Goal: Information Seeking & Learning: Check status

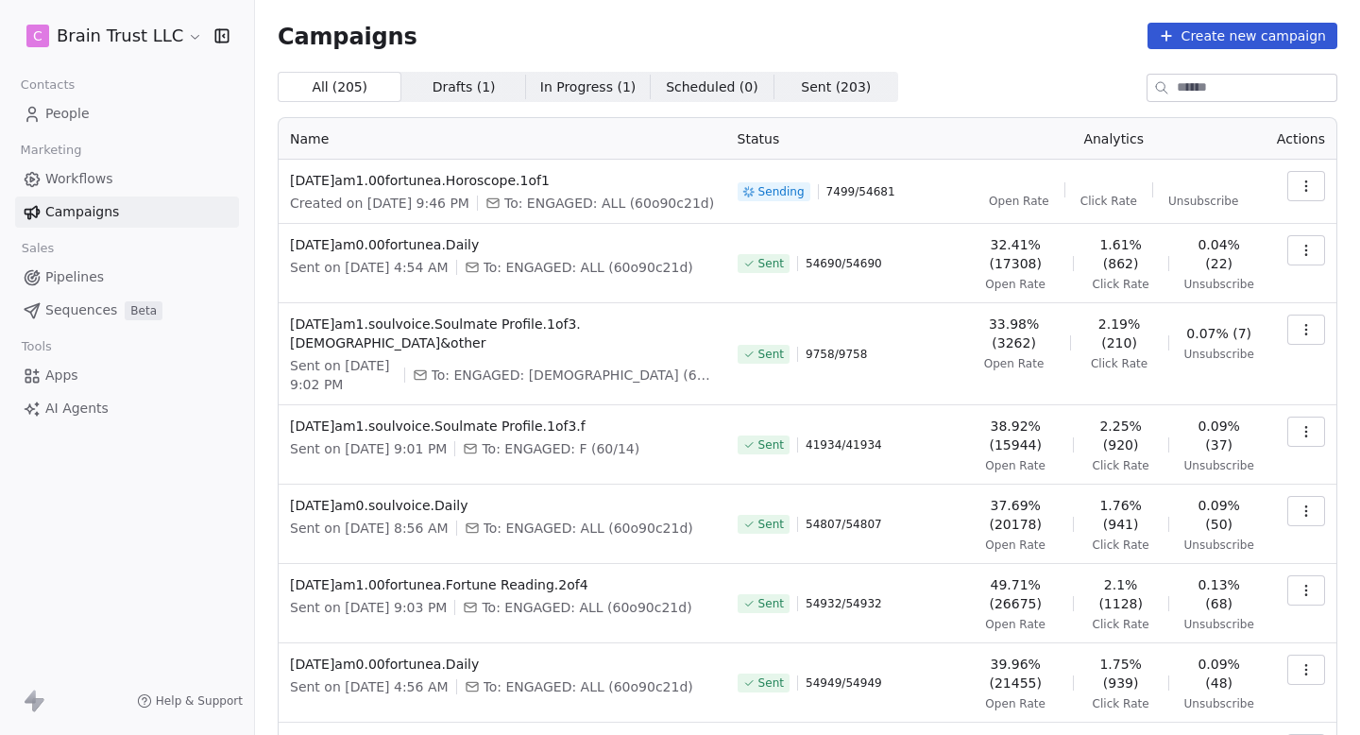
click at [1309, 176] on button "button" at bounding box center [1306, 186] width 38 height 30
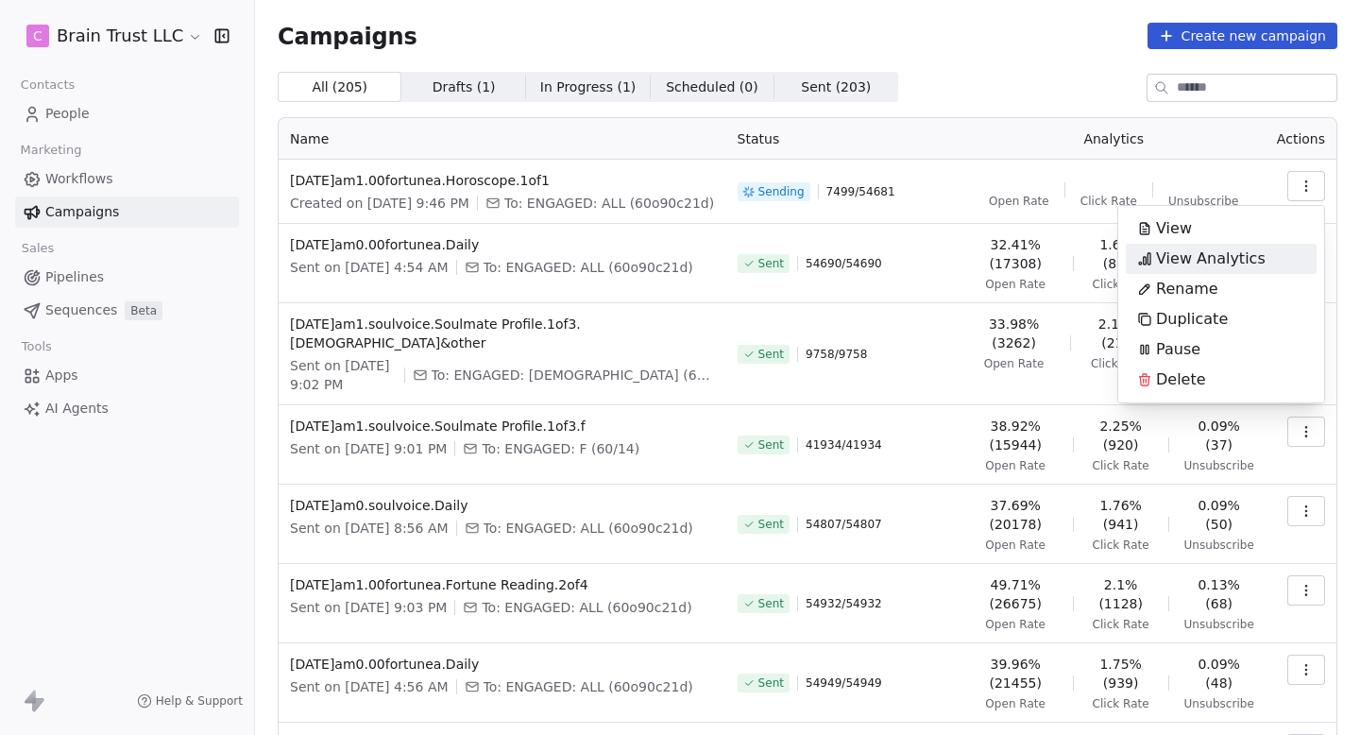
click at [1242, 245] on div "View Analytics" at bounding box center [1200, 259] width 151 height 30
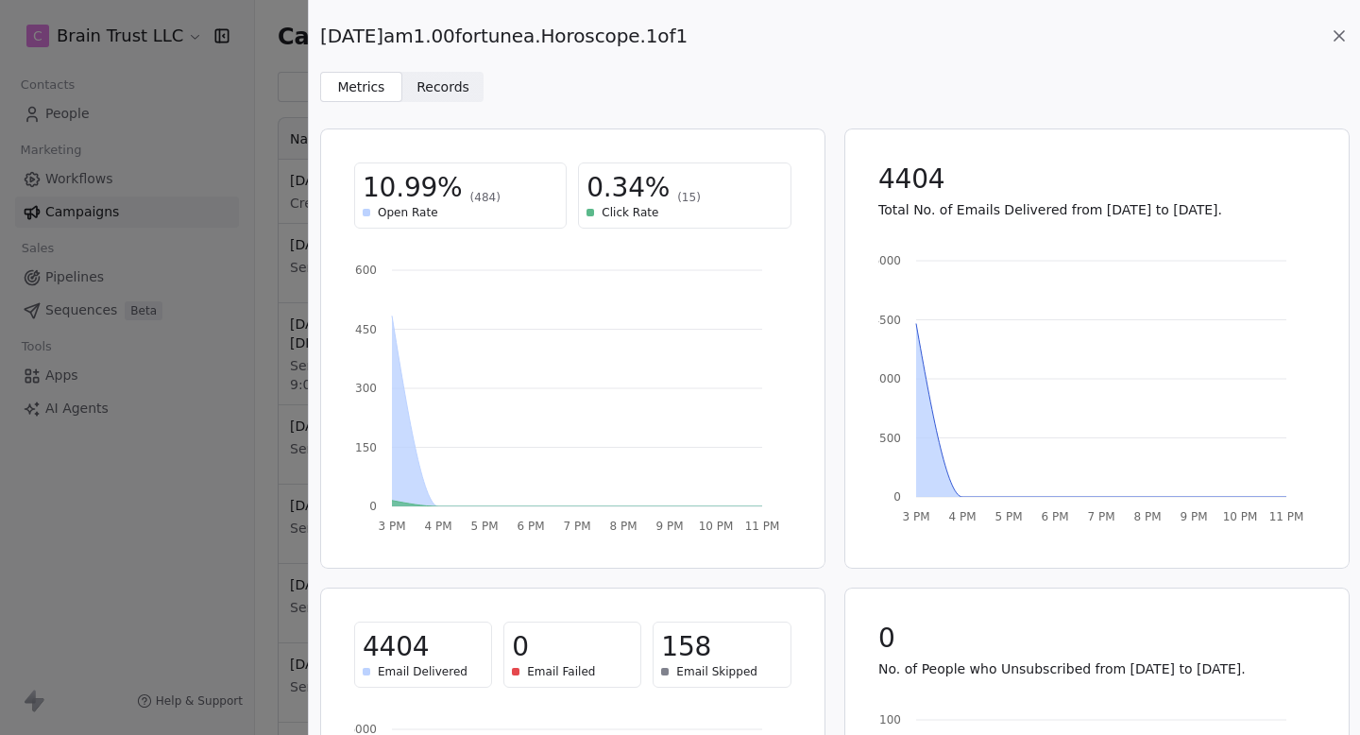
click at [450, 77] on span "Records" at bounding box center [442, 87] width 53 height 20
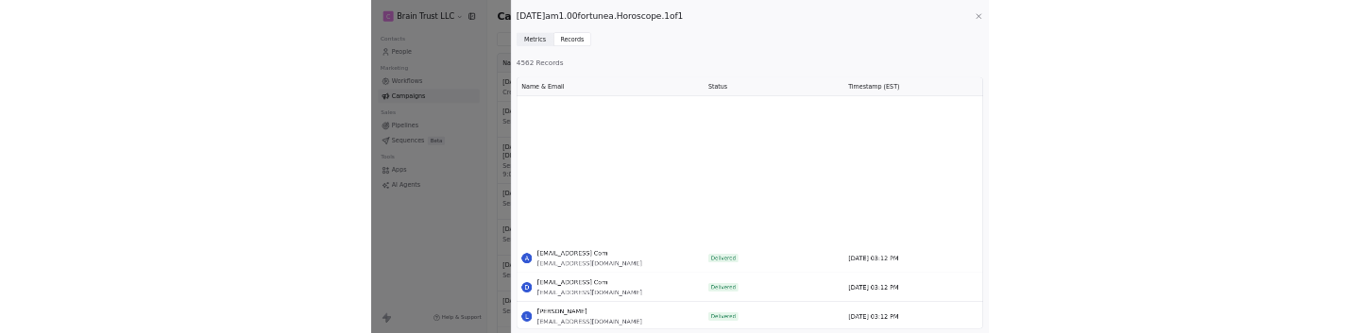
scroll to position [5904, 0]
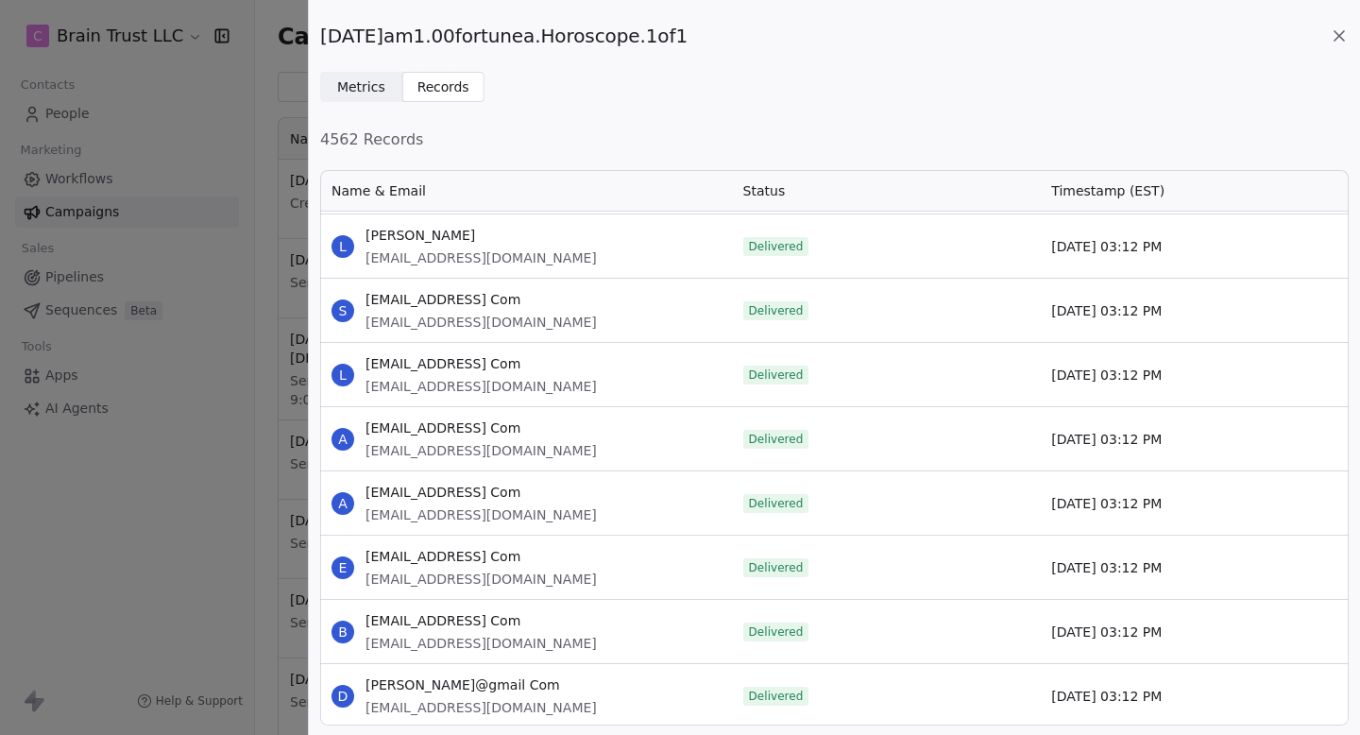
click at [1345, 31] on icon at bounding box center [1338, 35] width 19 height 19
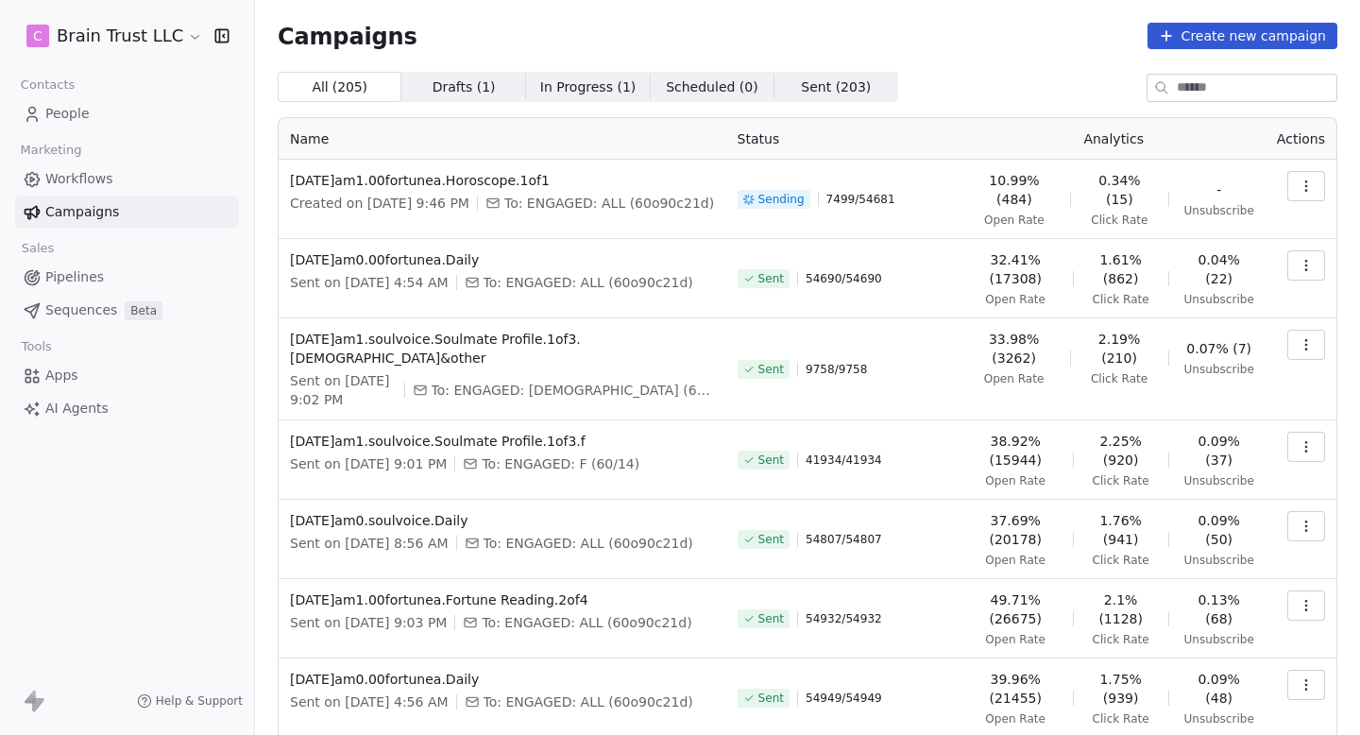
click at [1300, 199] on button "button" at bounding box center [1306, 186] width 38 height 30
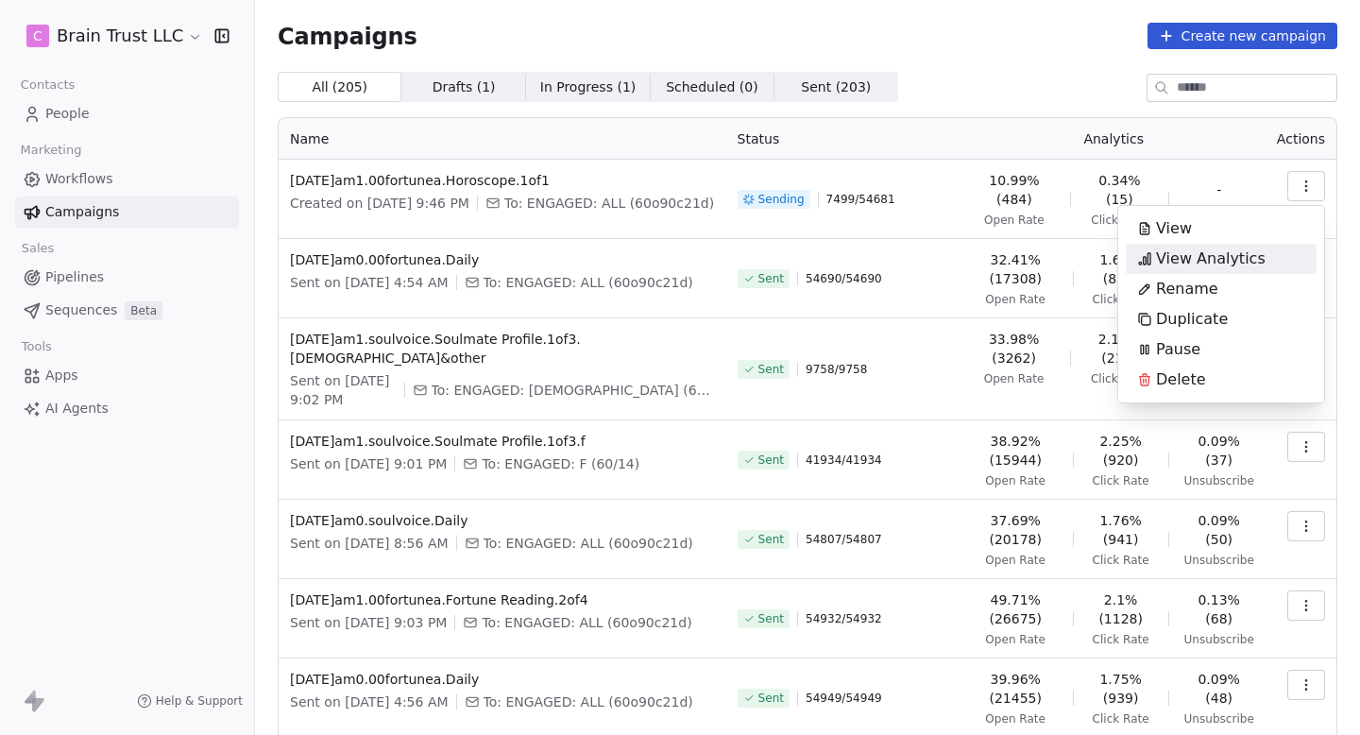
click at [1231, 258] on span "View Analytics" at bounding box center [1211, 258] width 110 height 23
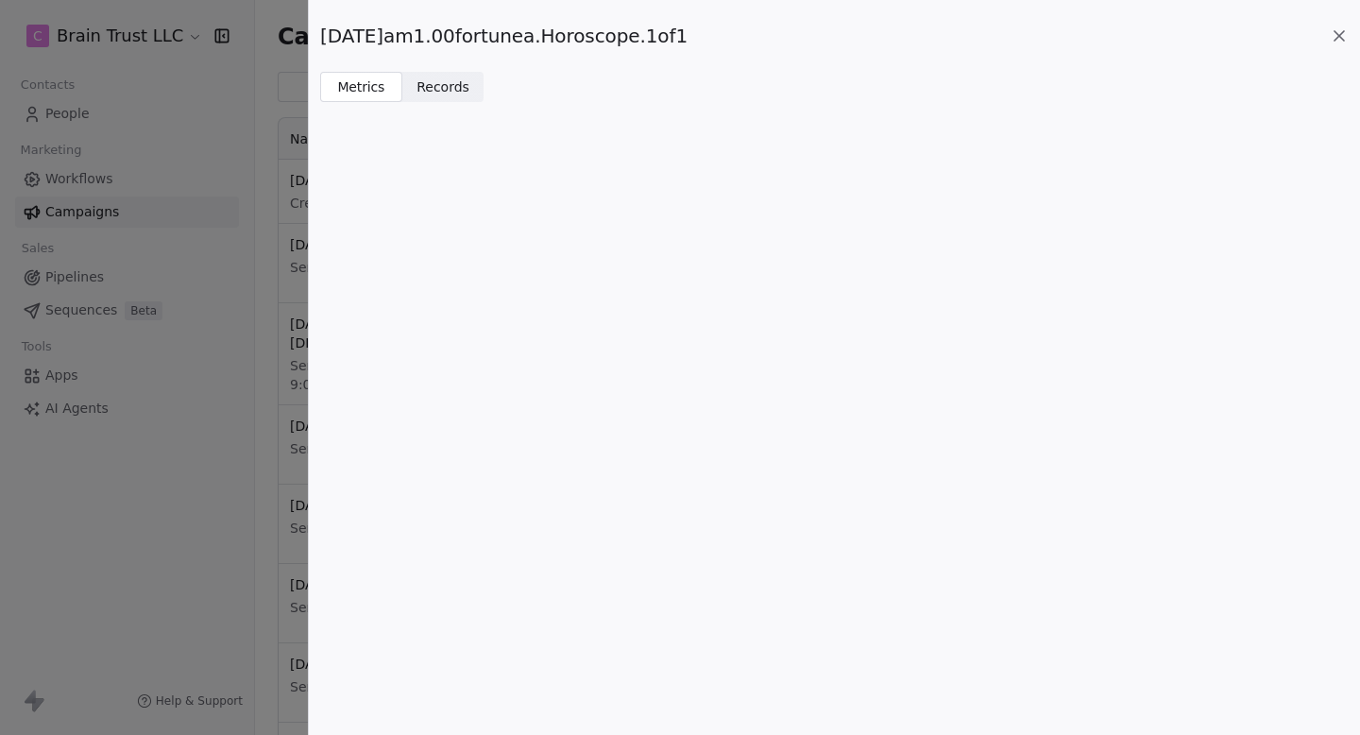
click at [1329, 32] on icon at bounding box center [1338, 35] width 19 height 19
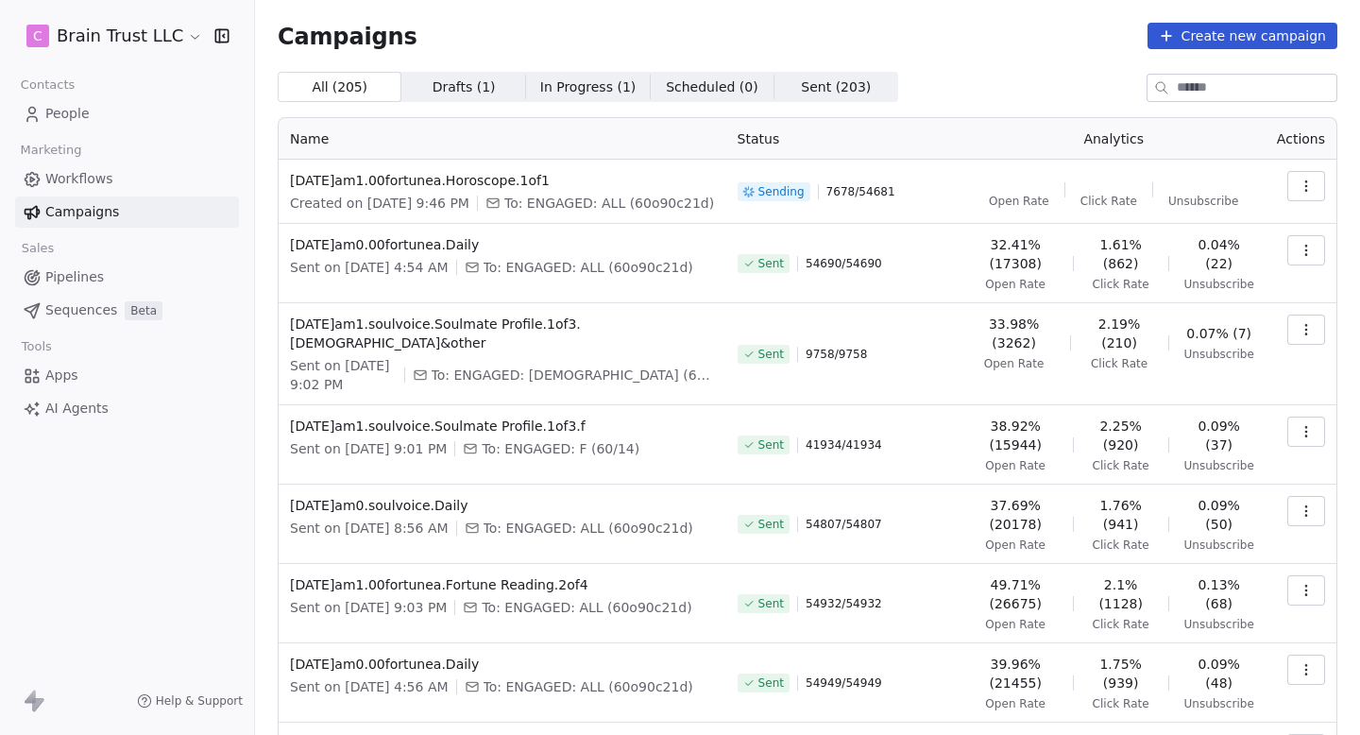
click at [1312, 186] on icon "button" at bounding box center [1305, 185] width 15 height 15
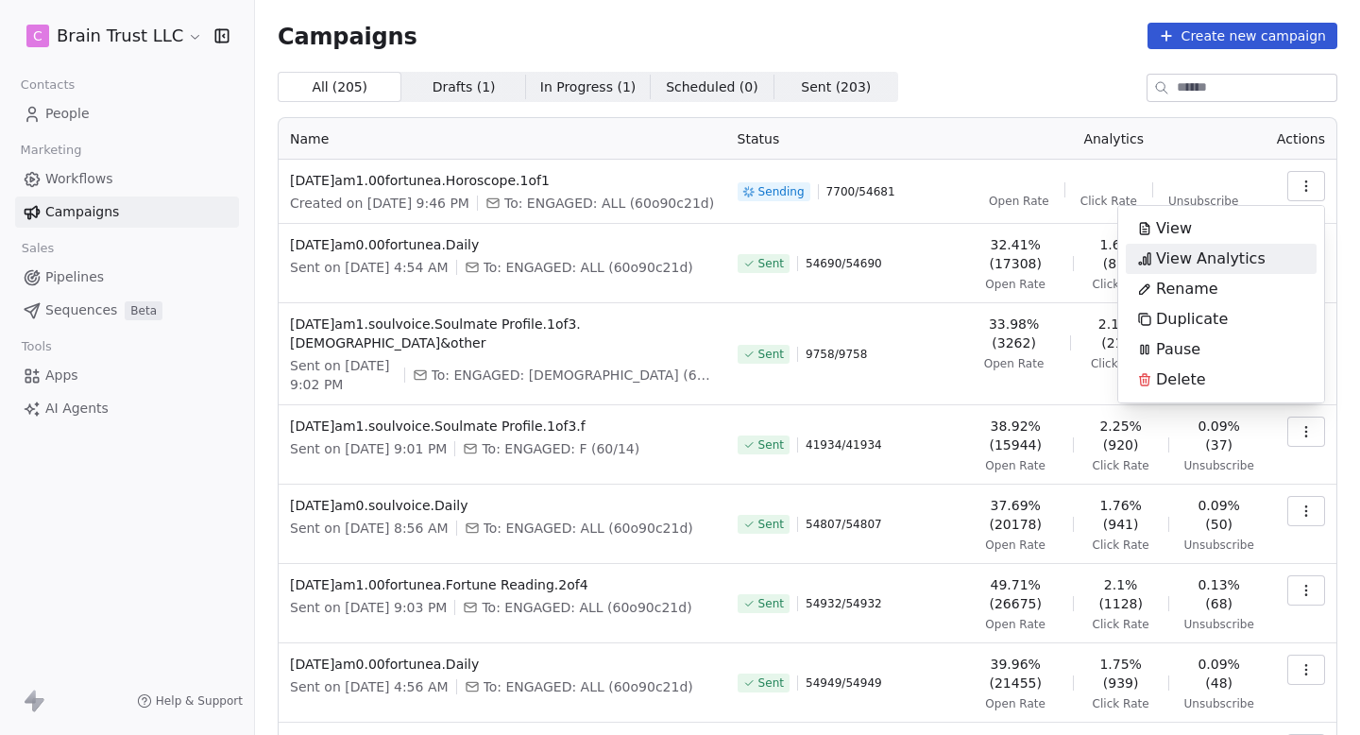
click at [1212, 266] on span "View Analytics" at bounding box center [1211, 258] width 110 height 23
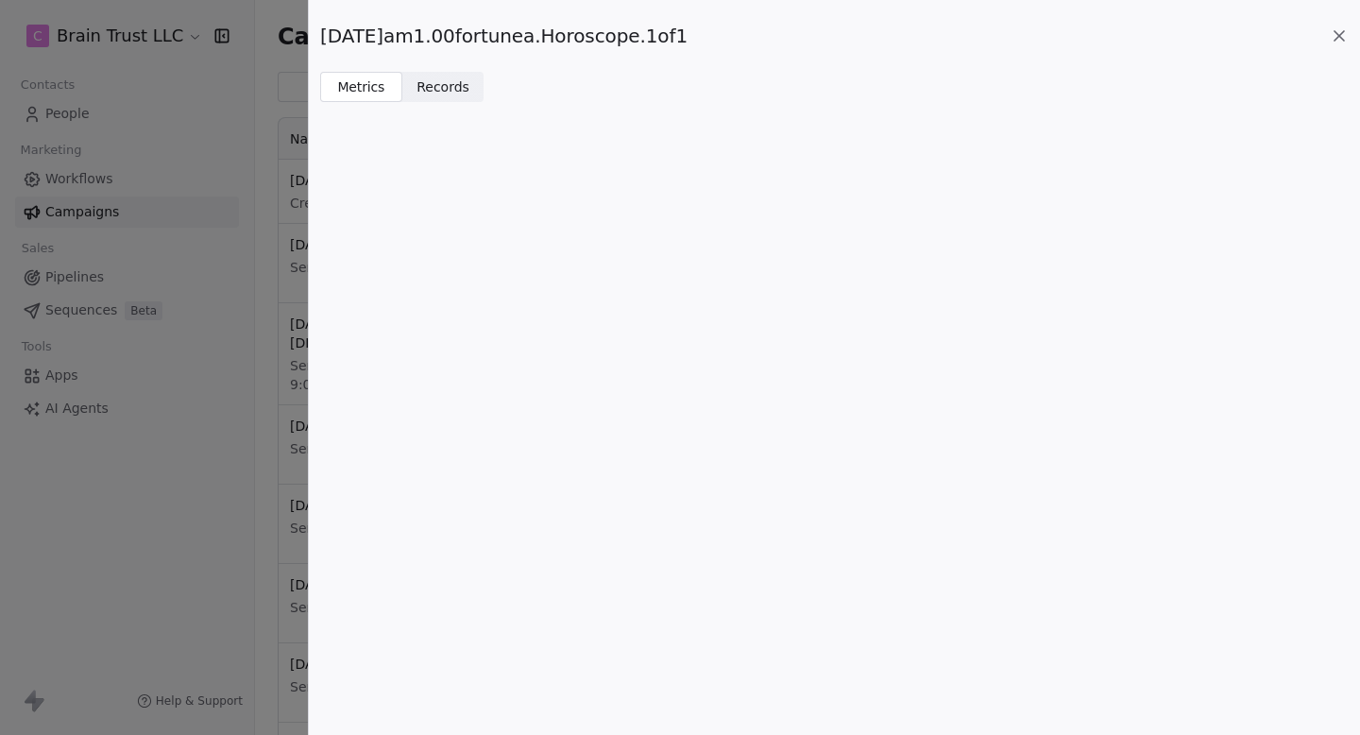
click at [465, 80] on span "Records" at bounding box center [442, 87] width 53 height 20
click at [346, 69] on div "[DATE]am1.00fortunea.Horoscope.1of1 Metrics Metrics Records Records" at bounding box center [834, 51] width 1051 height 102
click at [352, 87] on span "Metrics" at bounding box center [361, 87] width 48 height 20
click at [208, 97] on div "[DATE]am1.00fortunea.Horoscope.1of1 Metrics Metrics Records Records" at bounding box center [680, 367] width 1360 height 735
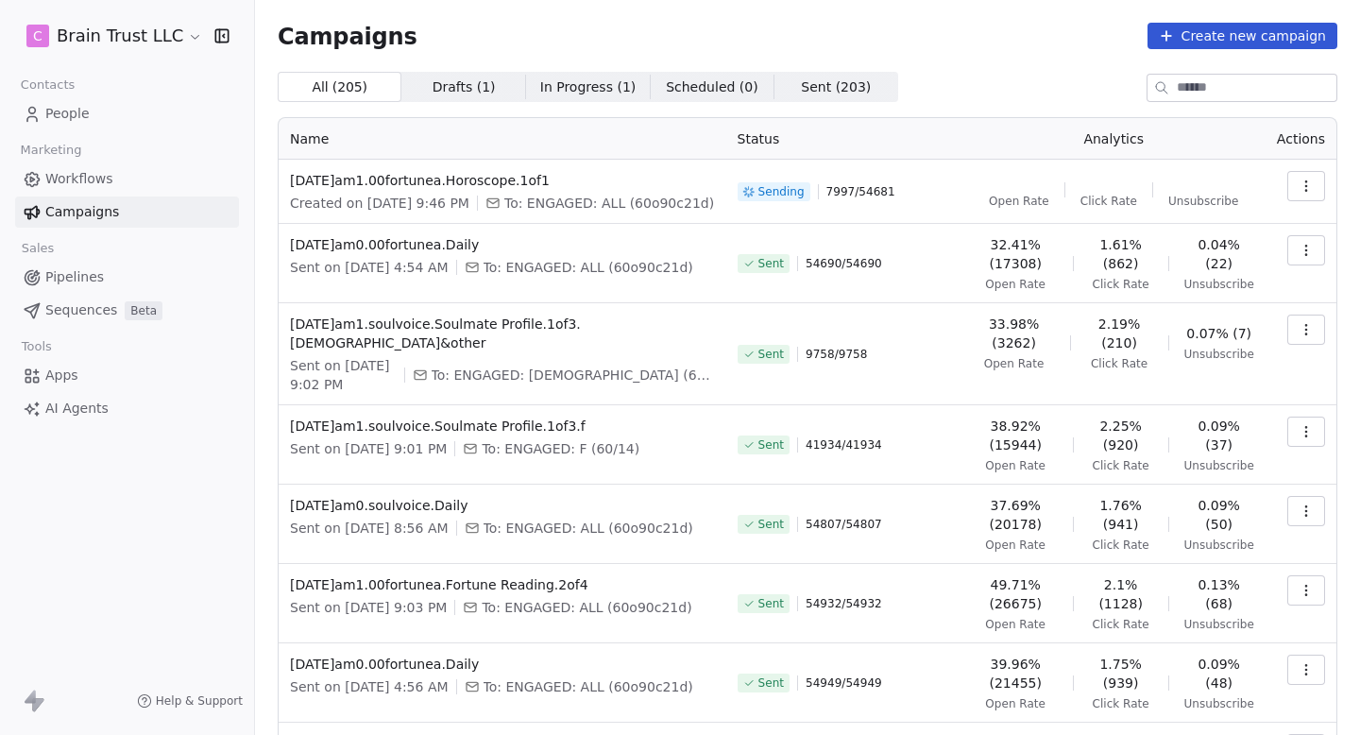
click at [1310, 183] on icon "button" at bounding box center [1305, 185] width 15 height 15
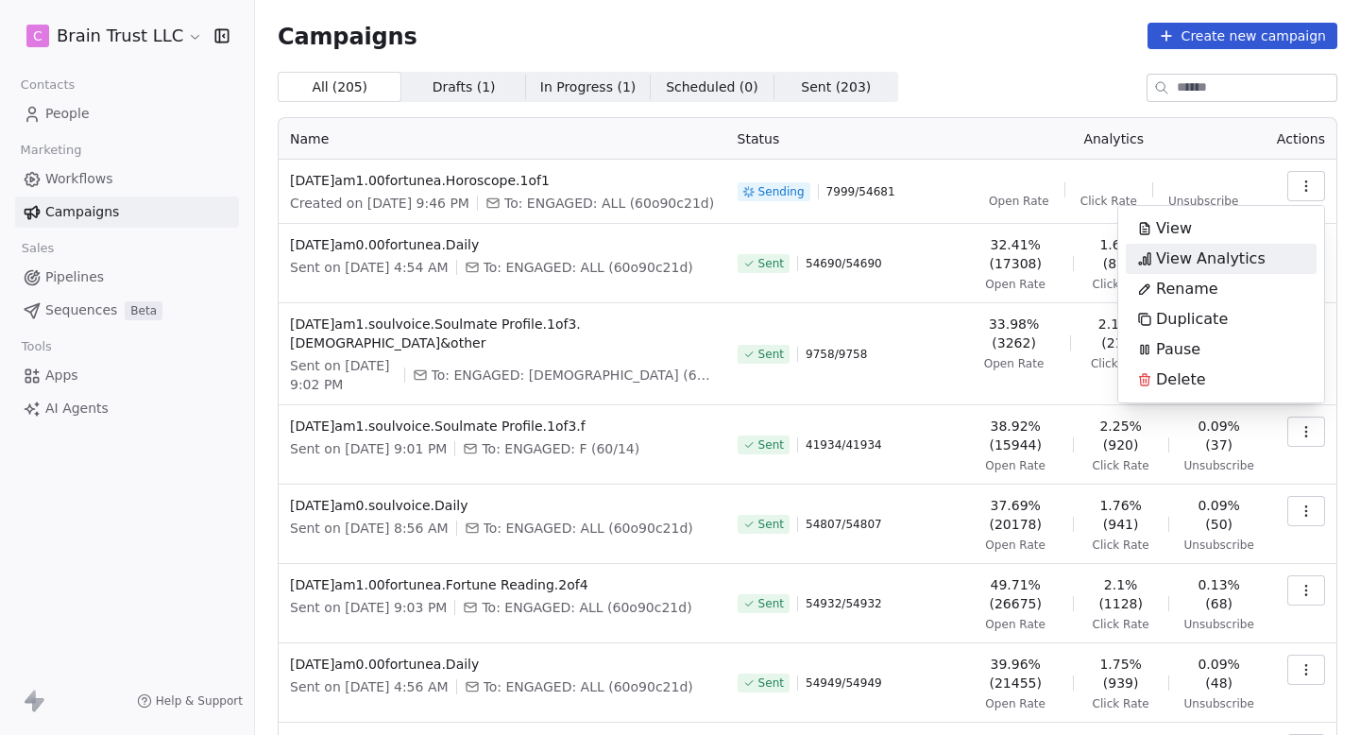
click at [1187, 252] on span "View Analytics" at bounding box center [1211, 258] width 110 height 23
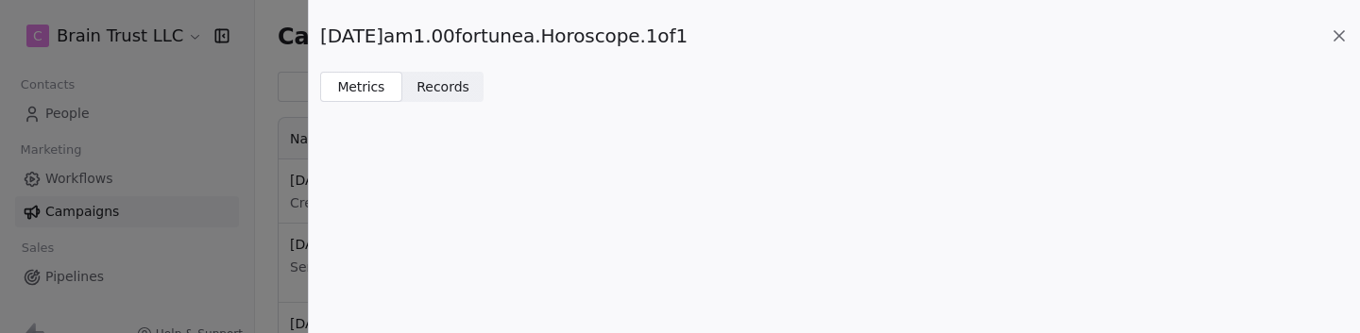
click at [1327, 31] on div "[DATE]am1.00fortunea.Horoscope.1of1" at bounding box center [834, 36] width 1028 height 26
click at [1330, 32] on icon at bounding box center [1338, 35] width 19 height 19
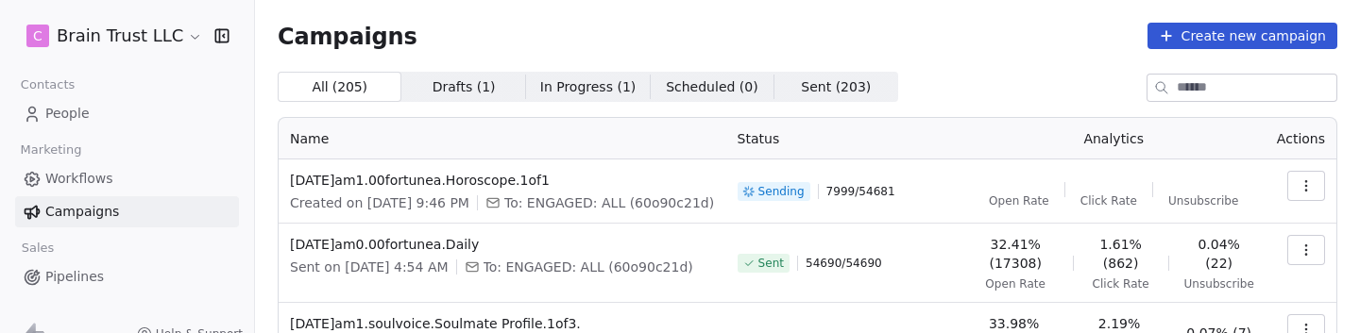
click at [1296, 187] on button "button" at bounding box center [1306, 186] width 38 height 30
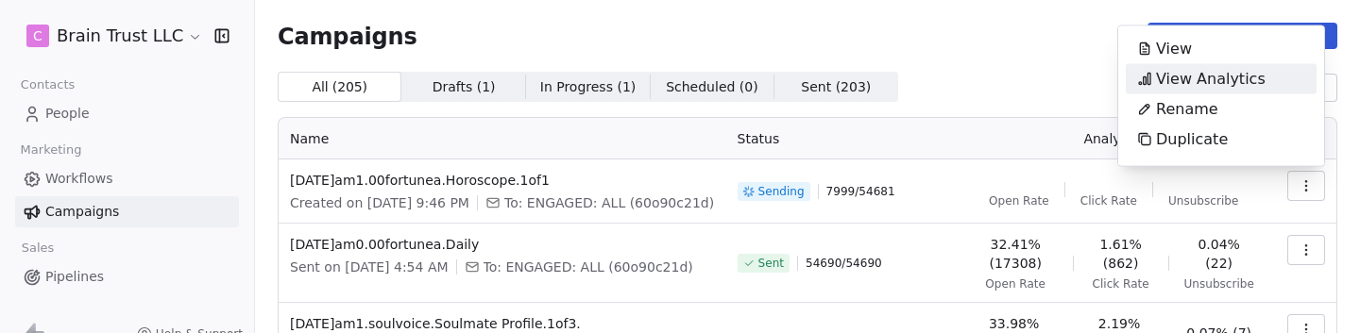
click at [1169, 75] on span "View Analytics" at bounding box center [1211, 79] width 110 height 23
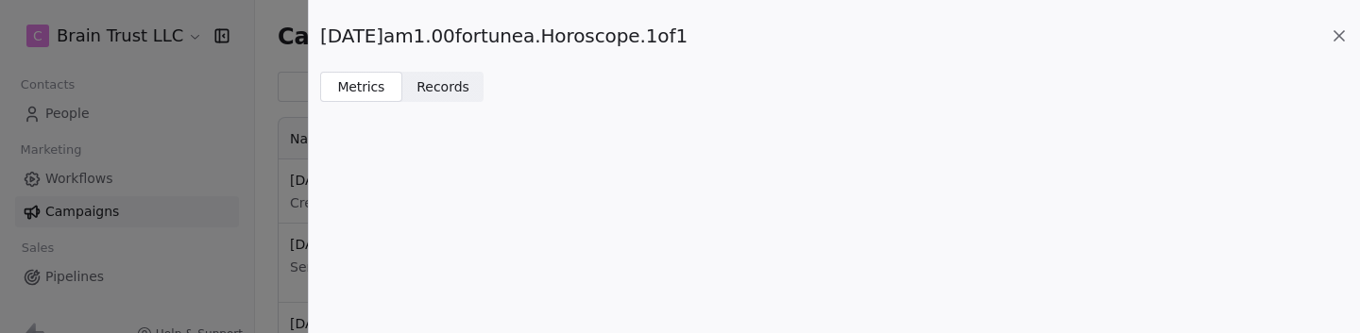
click at [280, 151] on div "[DATE]am1.00fortunea.Horoscope.1of1 Metrics Metrics Records Records" at bounding box center [680, 166] width 1360 height 333
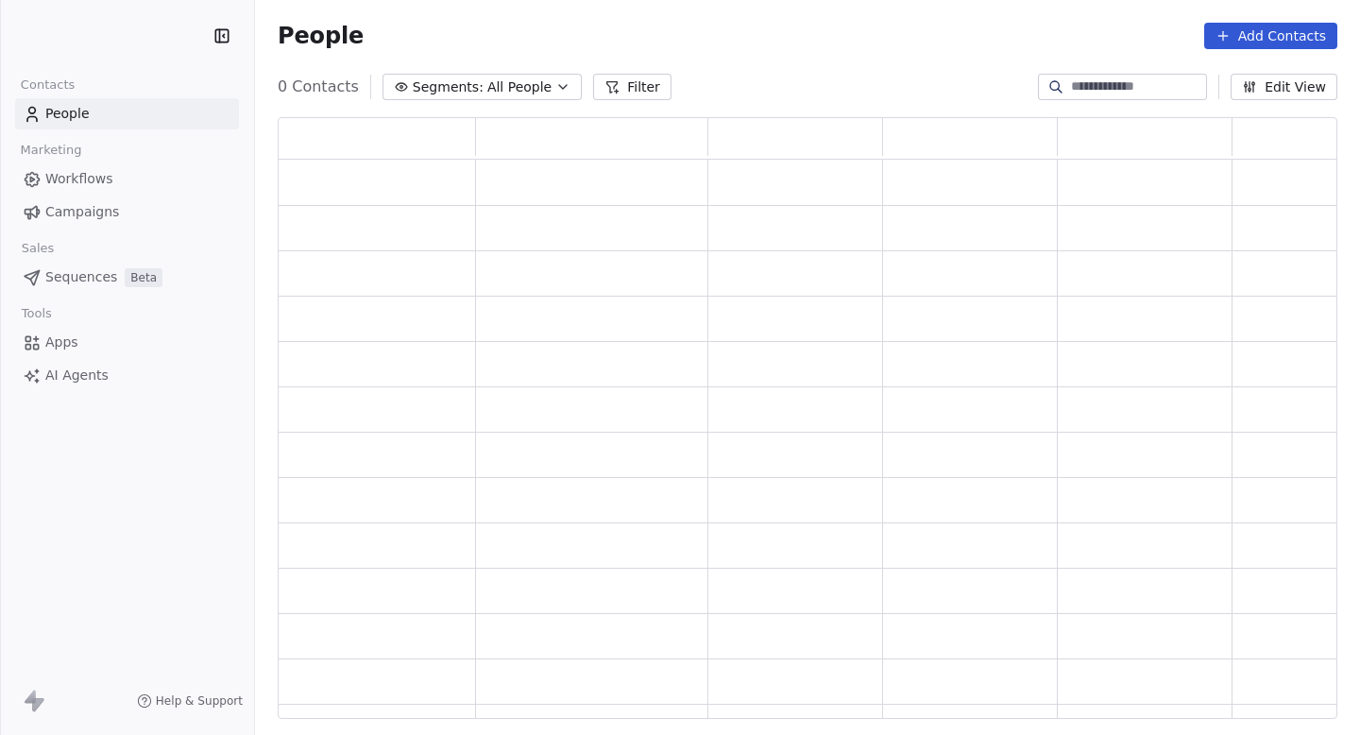
scroll to position [601, 1059]
